Goal: Transaction & Acquisition: Obtain resource

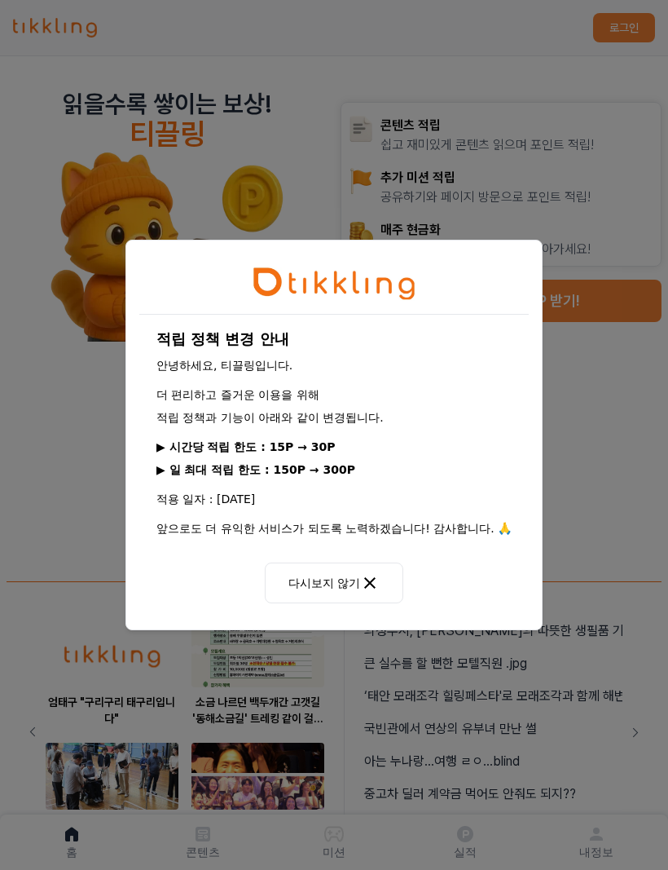
click at [311, 589] on button "다시보지 않기" at bounding box center [334, 582] width 139 height 41
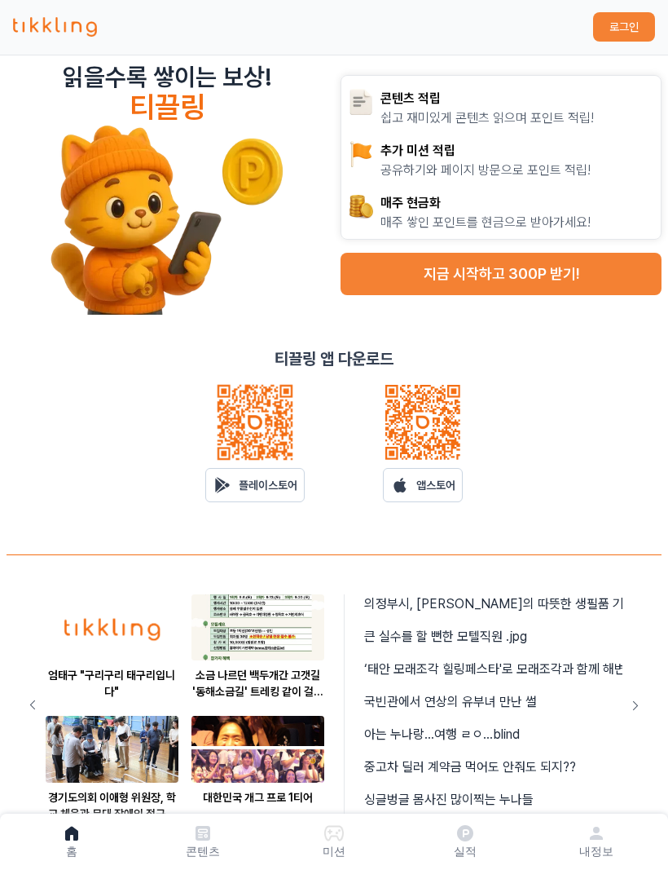
click at [378, 262] on button "지금 시작하고 300P 받기!" at bounding box center [501, 274] width 321 height 42
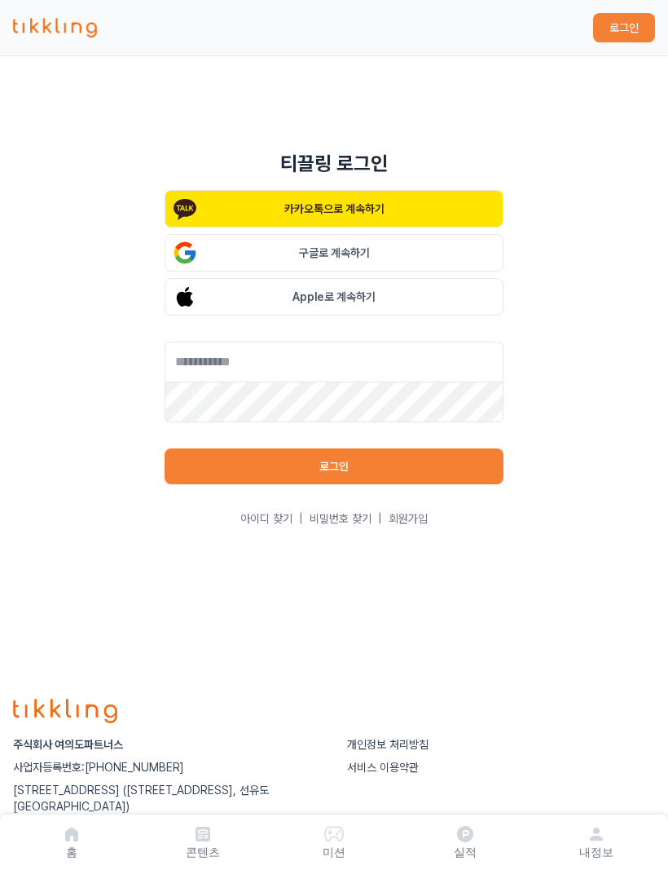
click at [385, 315] on button "Apple로 계속하기" at bounding box center [334, 296] width 339 height 37
click at [208, 311] on button "Apple로 계속하기" at bounding box center [334, 296] width 339 height 37
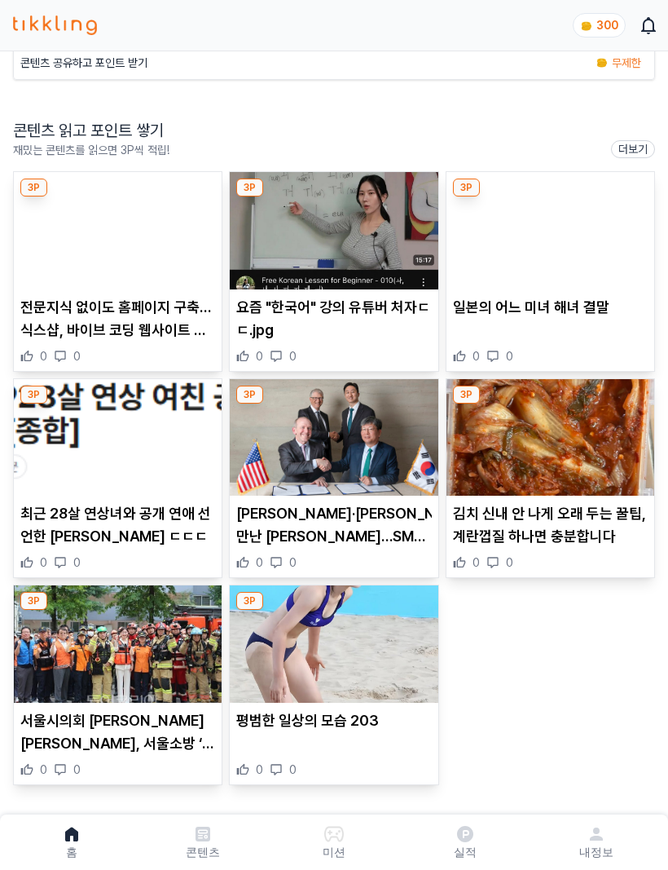
scroll to position [269, 0]
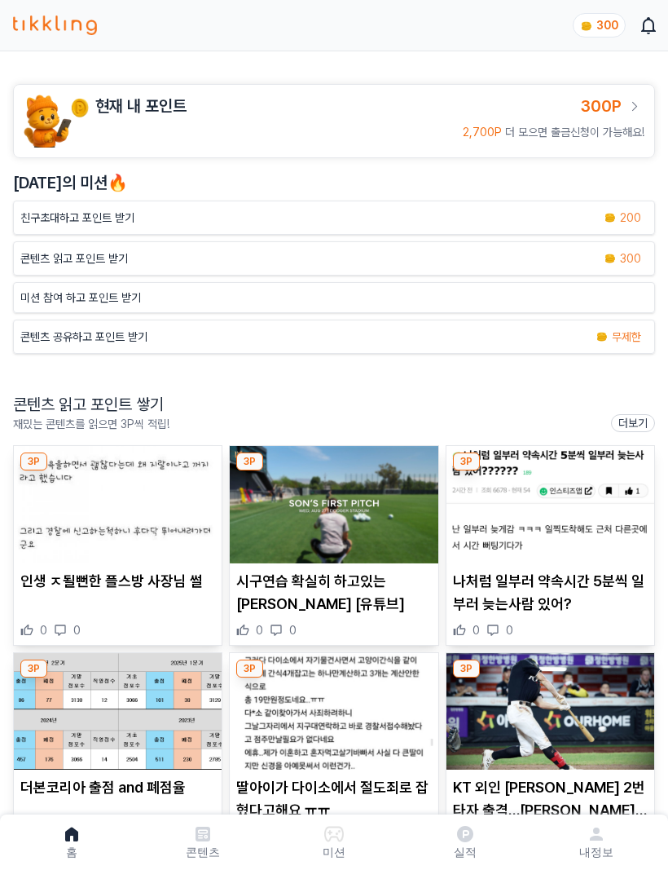
click at [40, 221] on p "친구초대하고 포인트 받기" at bounding box center [77, 217] width 114 height 16
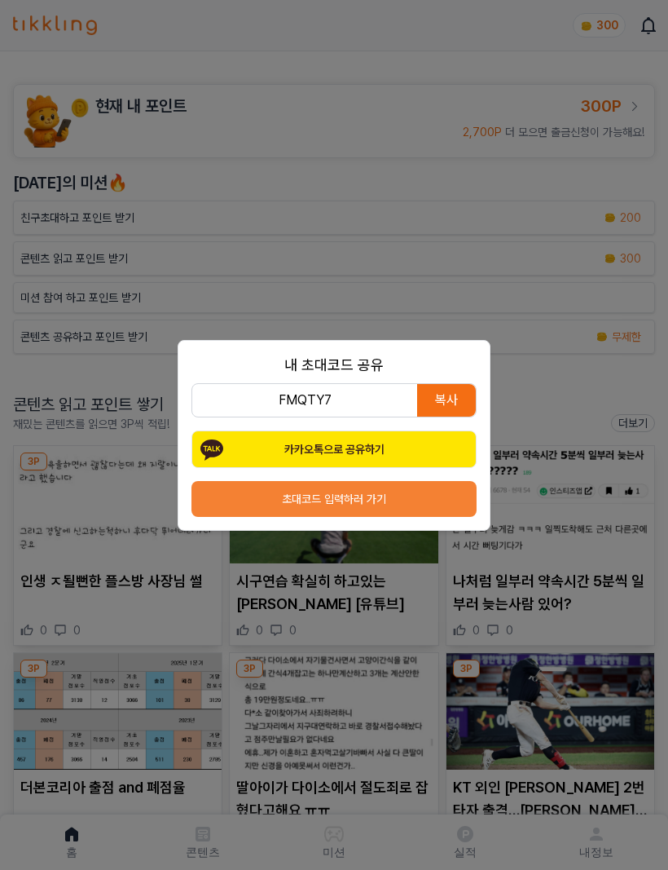
click at [80, 251] on div "내 초대코드 공유 FMQTY7 복사 카카오톡으로 공유하기 초대코드 입력하러 가기" at bounding box center [334, 435] width 668 height 870
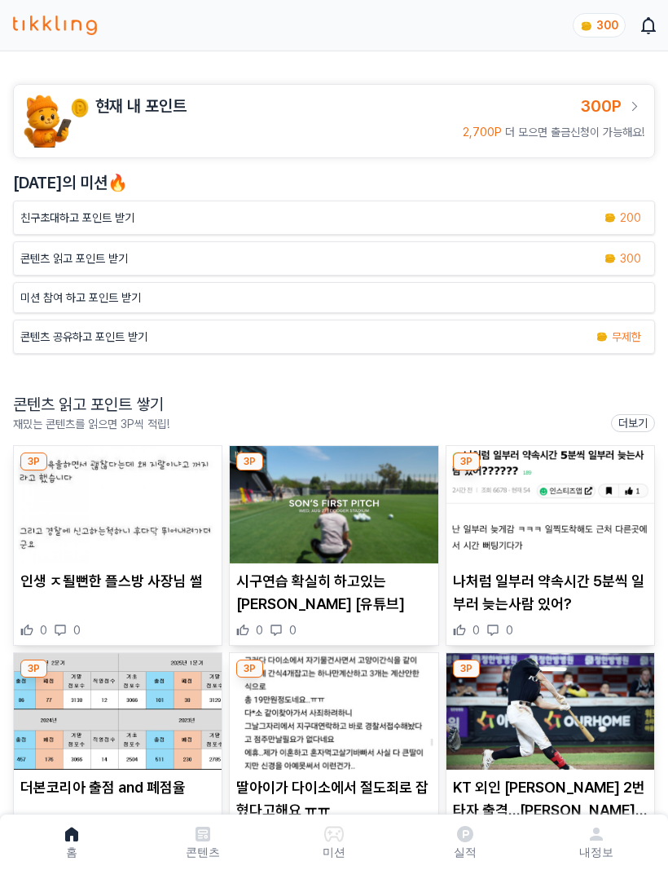
scroll to position [44, 0]
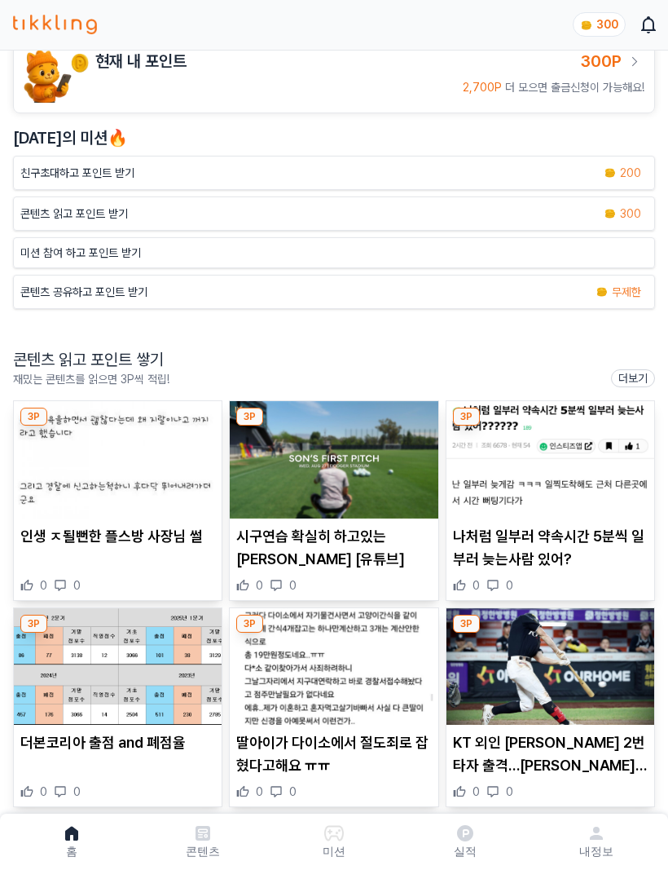
click at [42, 226] on div "콘텐츠 읽고 포인트 받기 300" at bounding box center [334, 214] width 642 height 34
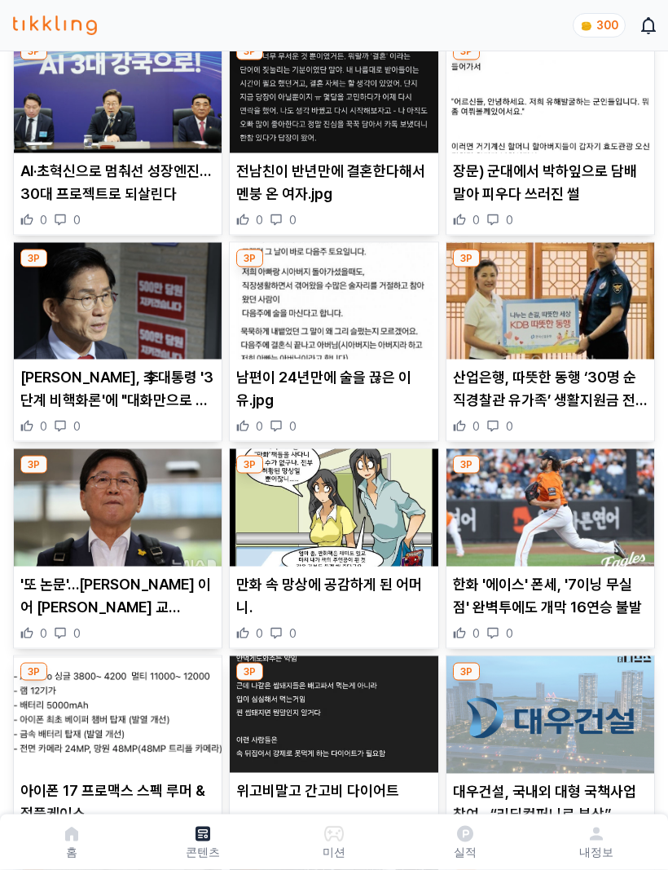
scroll to position [112, 0]
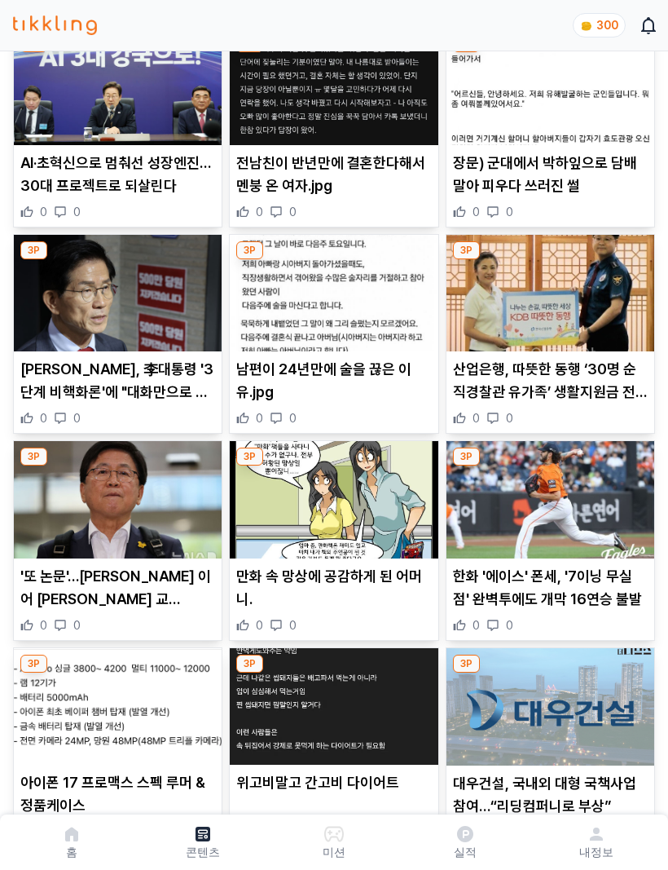
click at [264, 482] on img at bounding box center [334, 499] width 208 height 117
click at [262, 495] on img at bounding box center [334, 499] width 208 height 117
click at [294, 509] on img at bounding box center [334, 499] width 208 height 117
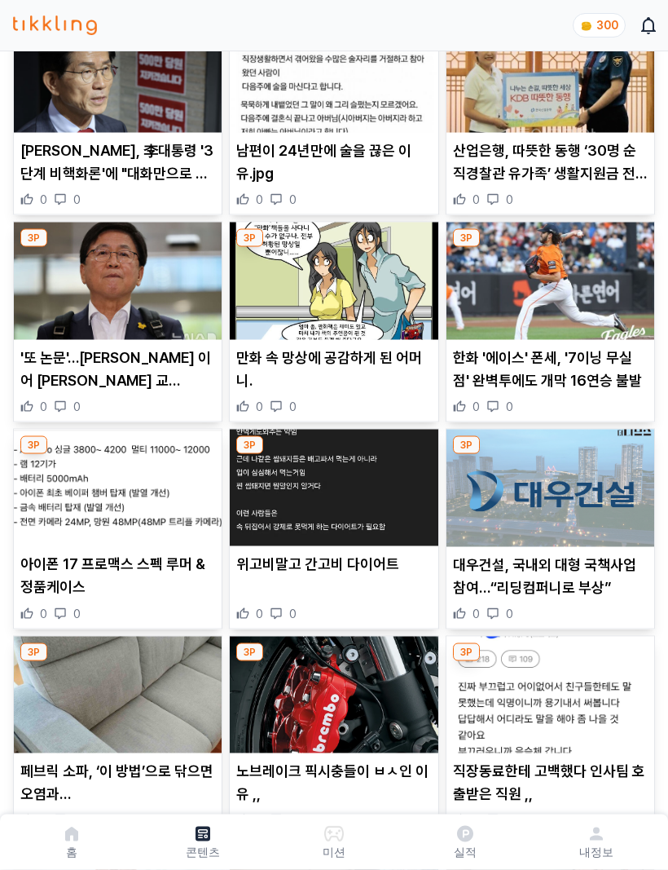
scroll to position [344, 0]
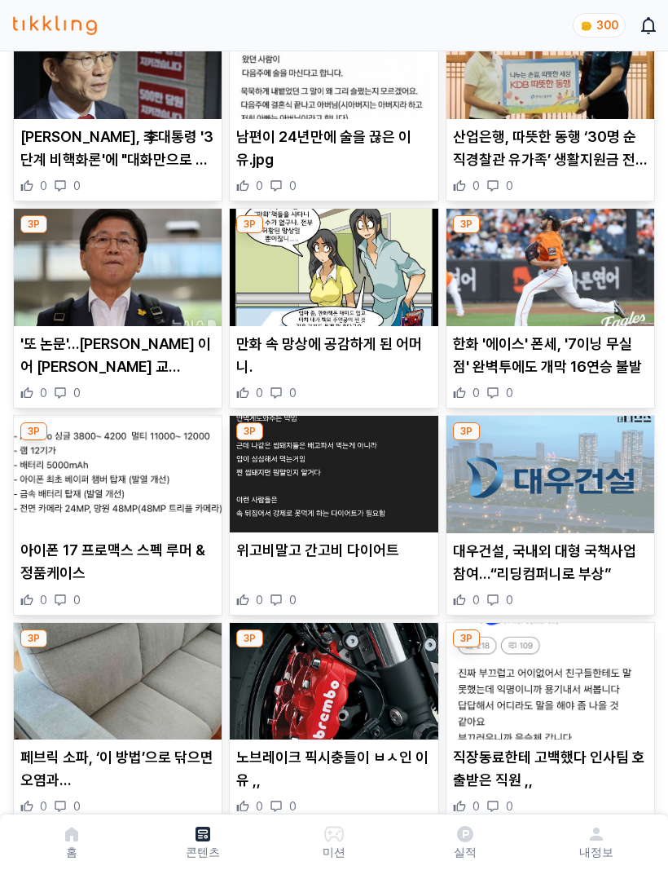
click at [266, 297] on img at bounding box center [334, 267] width 208 height 117
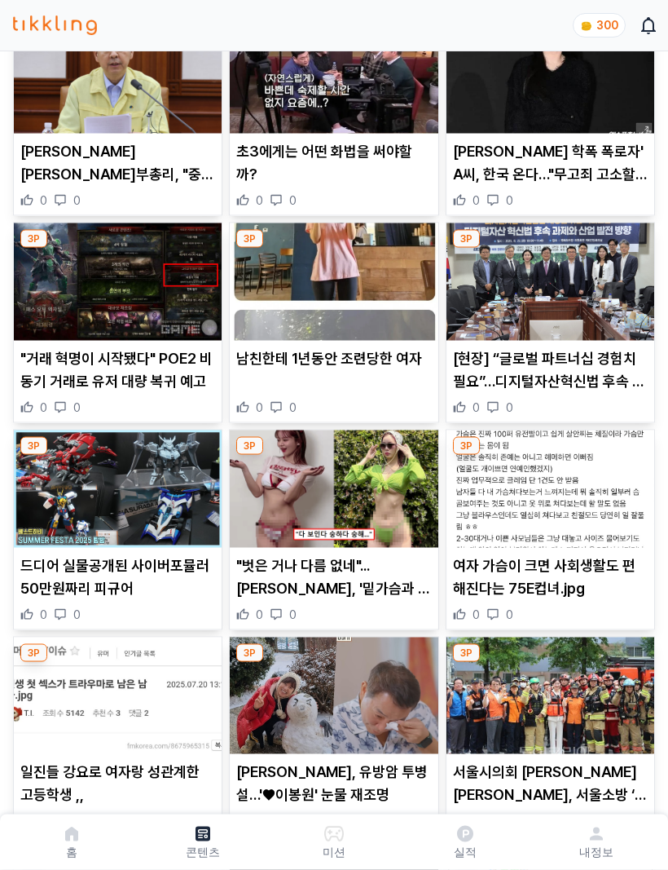
scroll to position [1368, 0]
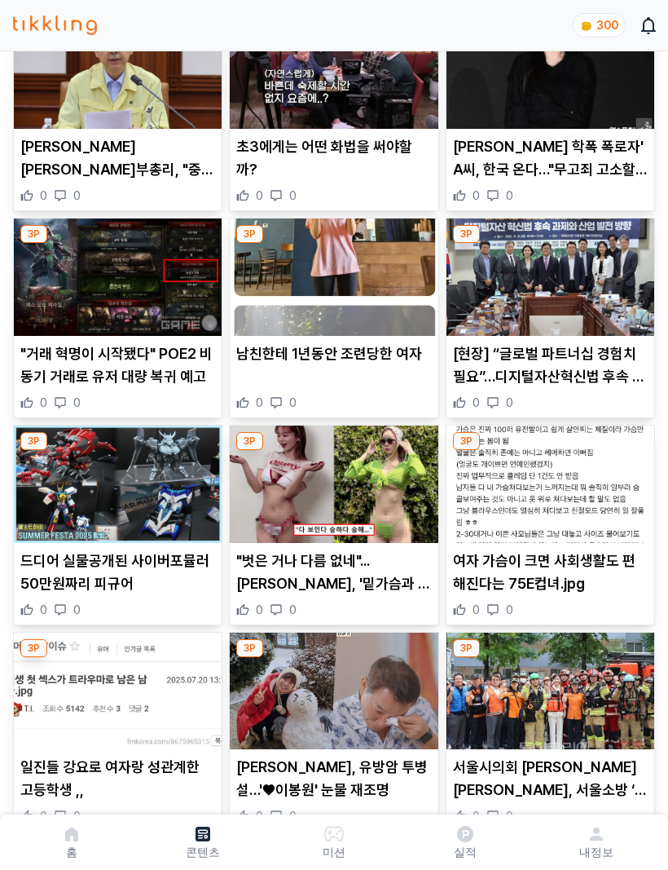
click at [258, 452] on img at bounding box center [334, 483] width 208 height 117
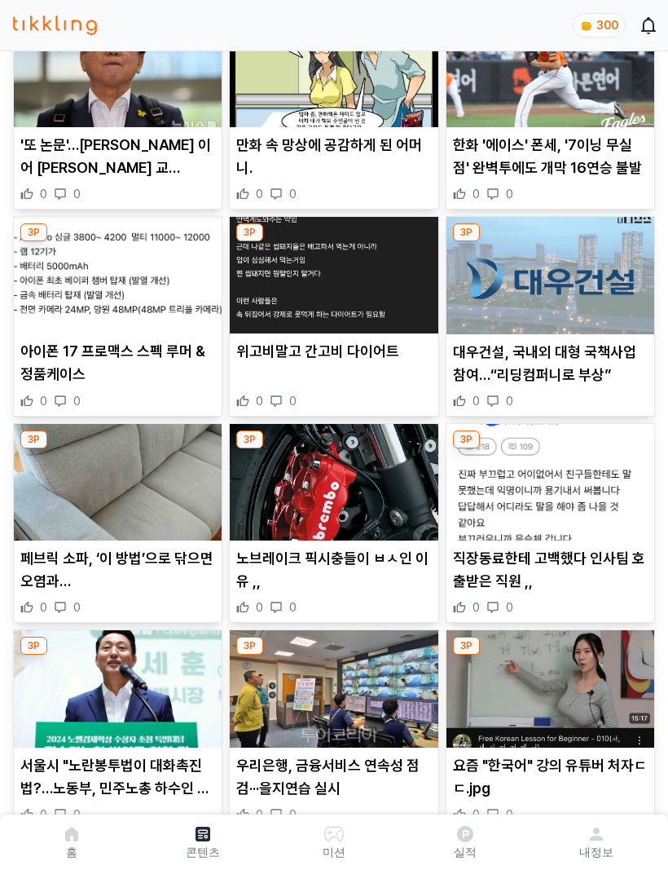
scroll to position [0, 0]
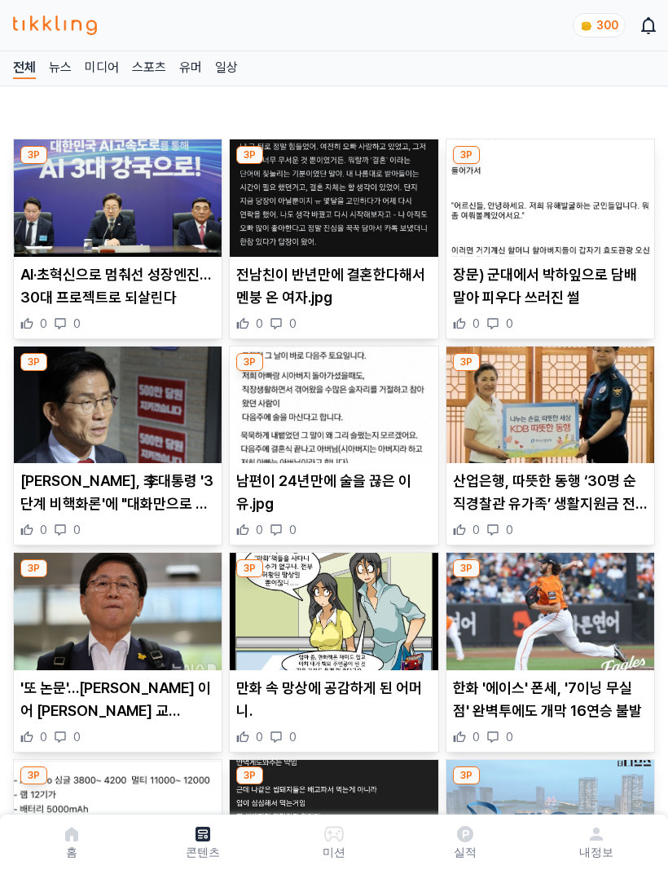
click at [592, 20] on img at bounding box center [586, 26] width 13 height 13
click at [592, 22] on img at bounding box center [586, 26] width 13 height 13
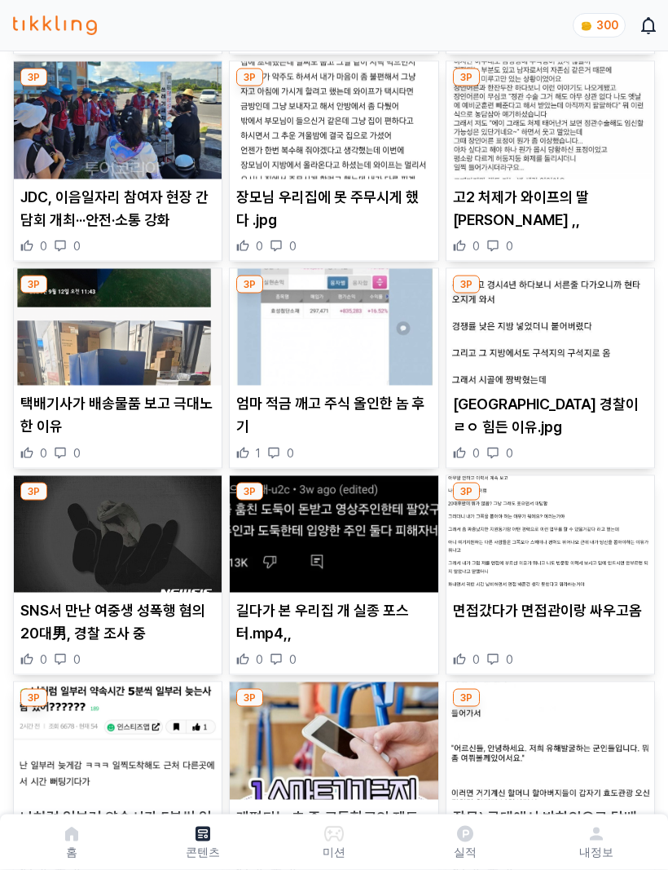
scroll to position [505, 0]
